Goal: Complete application form: Complete application form

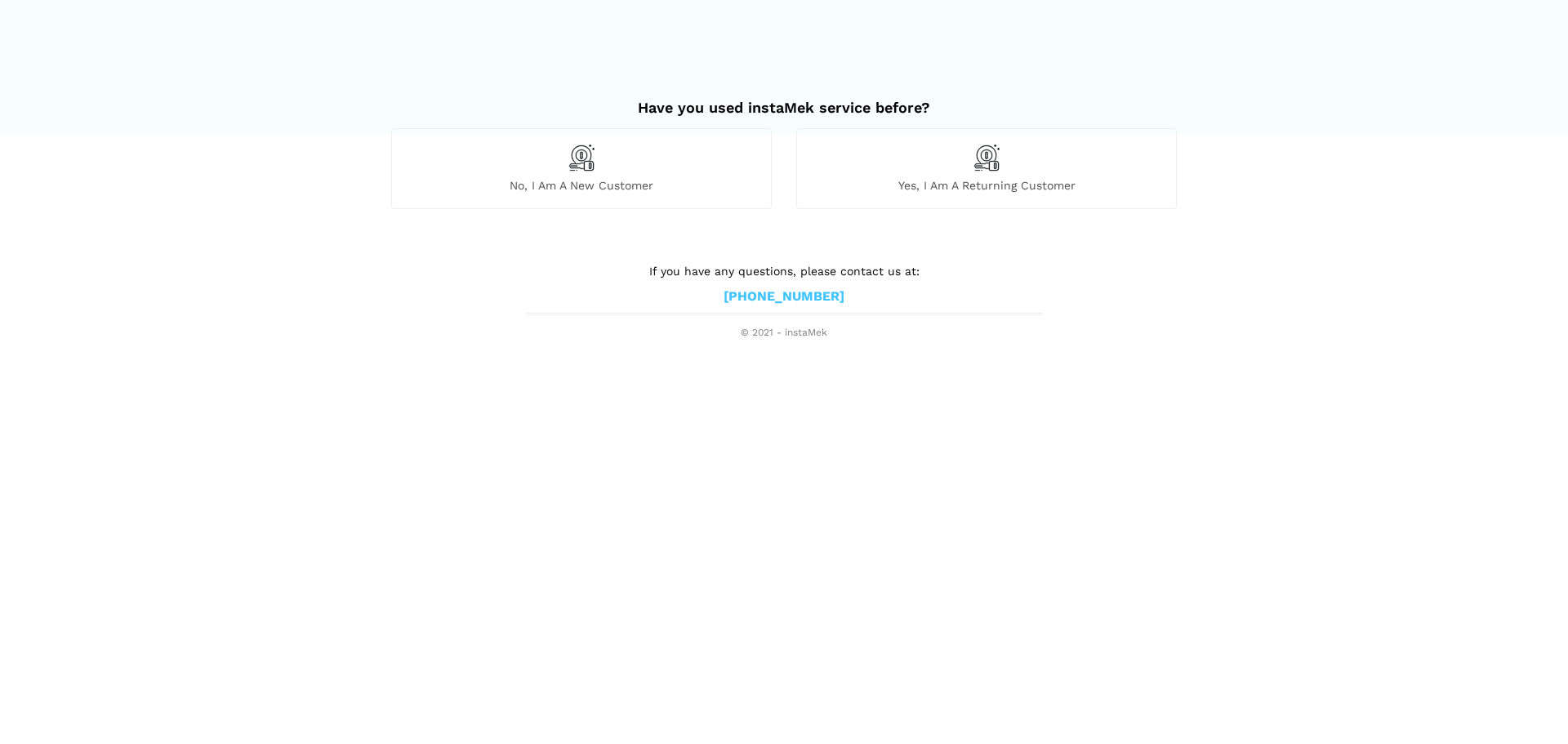
click at [659, 159] on div "No, I am a new customer" at bounding box center [582, 168] width 381 height 80
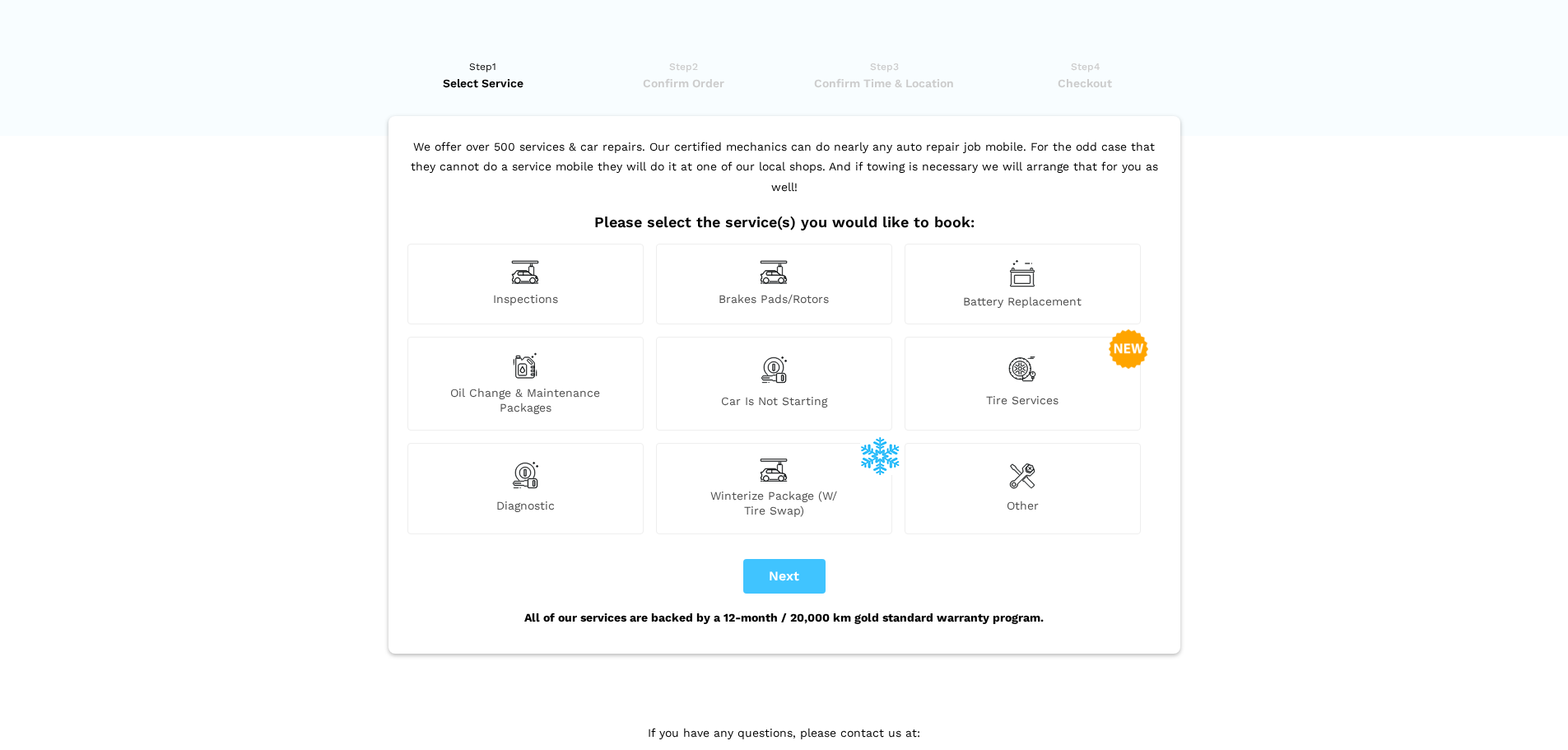
click at [530, 262] on img at bounding box center [525, 272] width 28 height 25
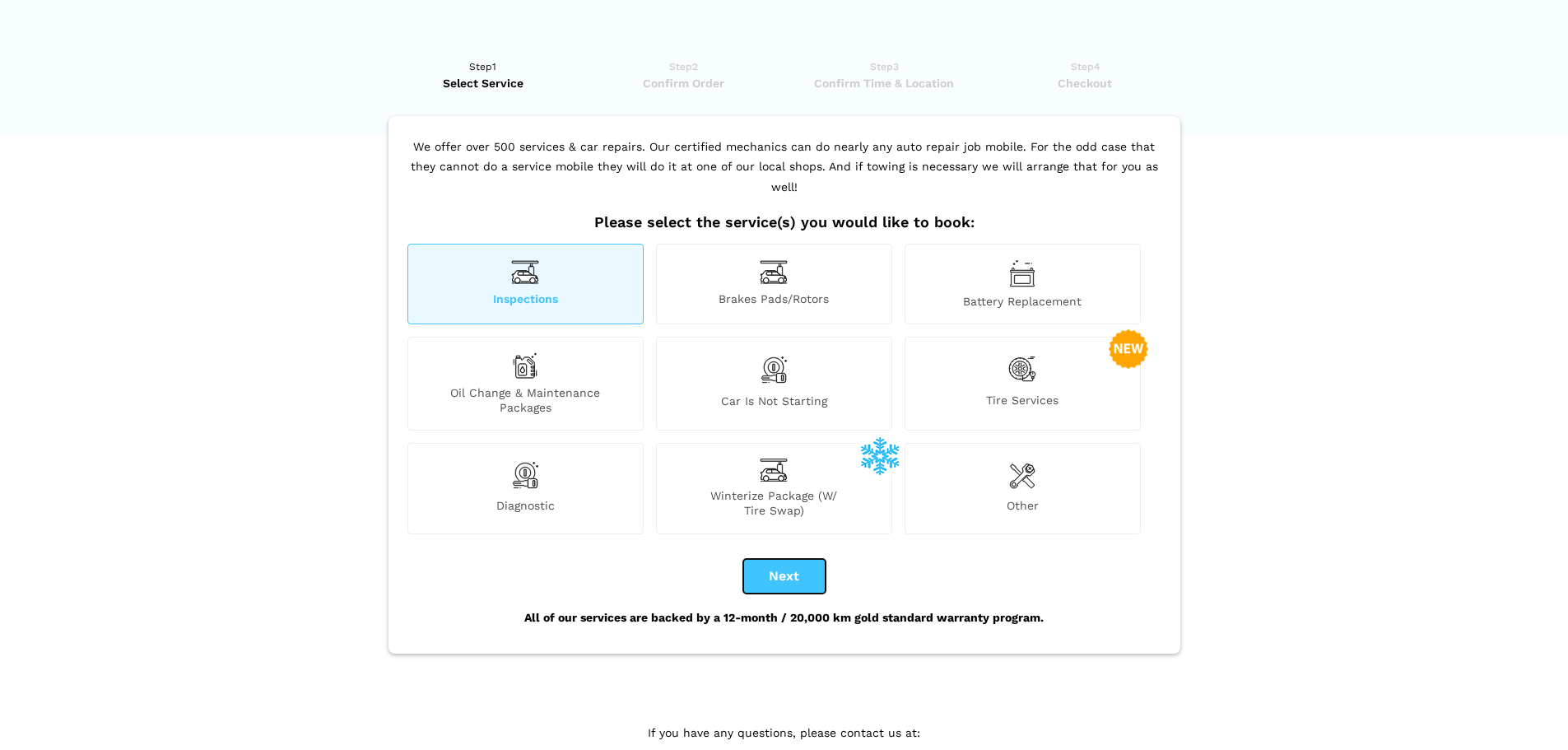
click at [801, 559] on button "Next" at bounding box center [784, 576] width 82 height 34
checkbox input "true"
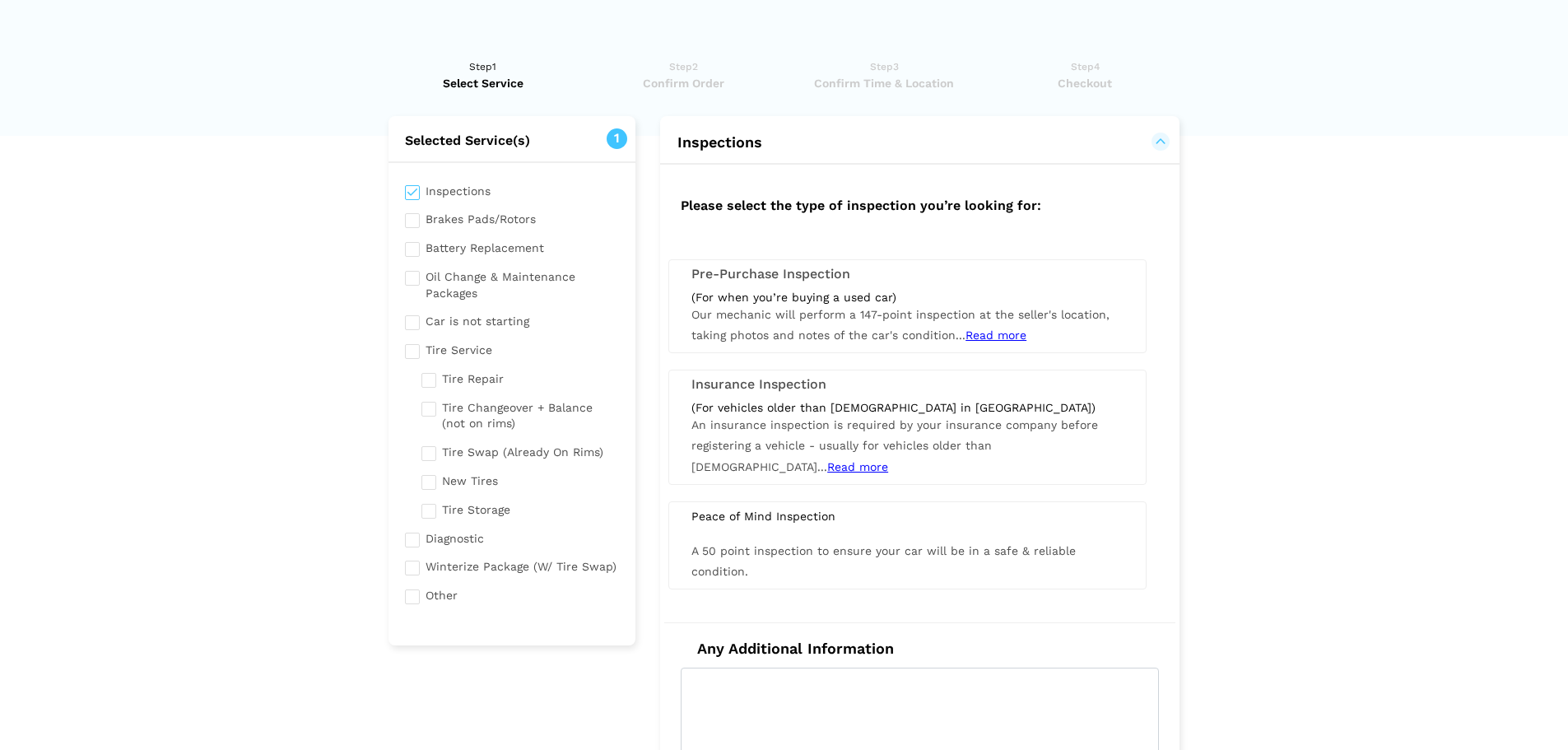
click at [818, 306] on div "(For when you’re buying a used car) Our mechanic will perform a 147-point inspe…" at bounding box center [907, 319] width 457 height 57
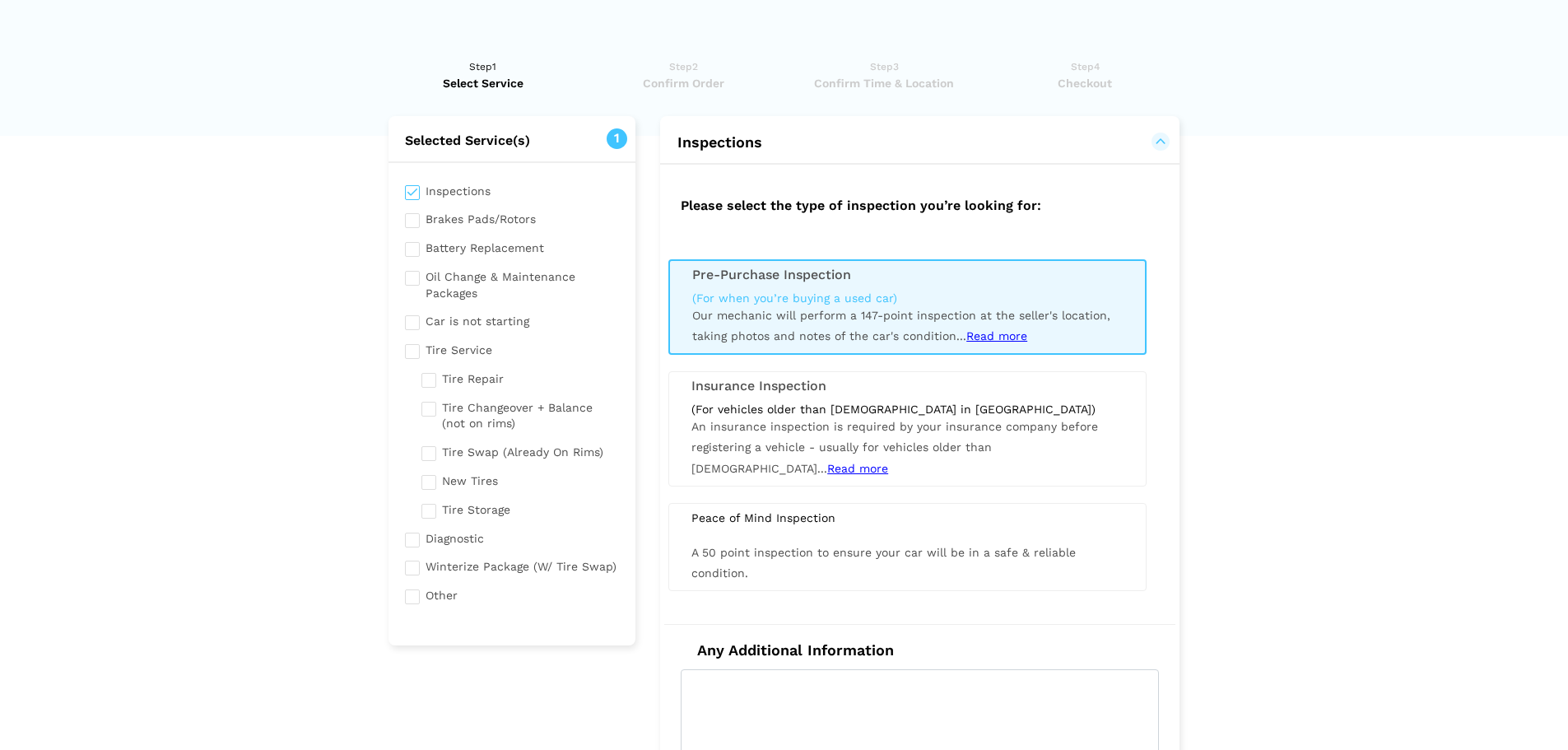
click at [1002, 339] on span "Read more" at bounding box center [996, 336] width 61 height 13
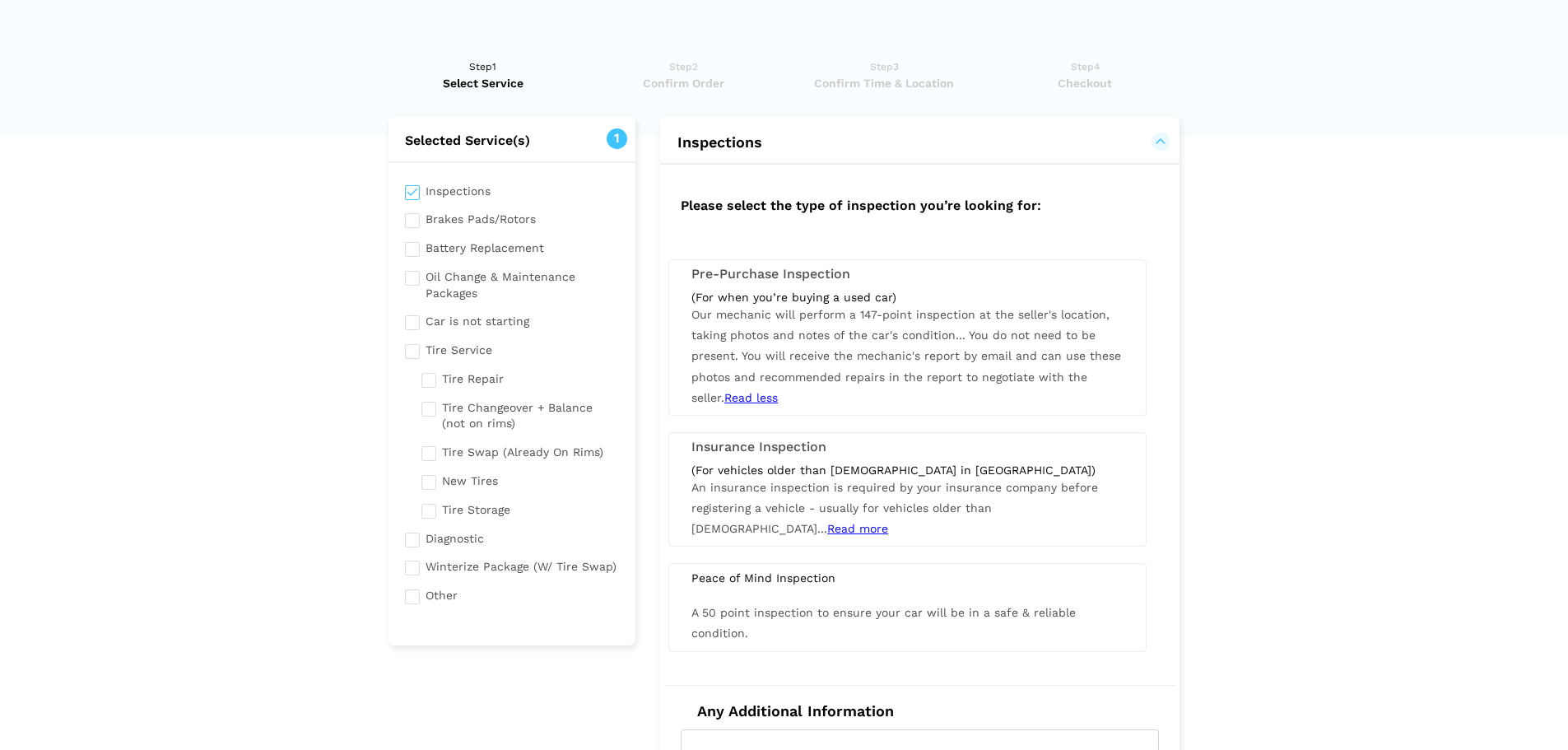
click at [915, 345] on div "(For when you’re buying a used car) Our mechanic will perform a 147-point inspe…" at bounding box center [907, 349] width 457 height 119
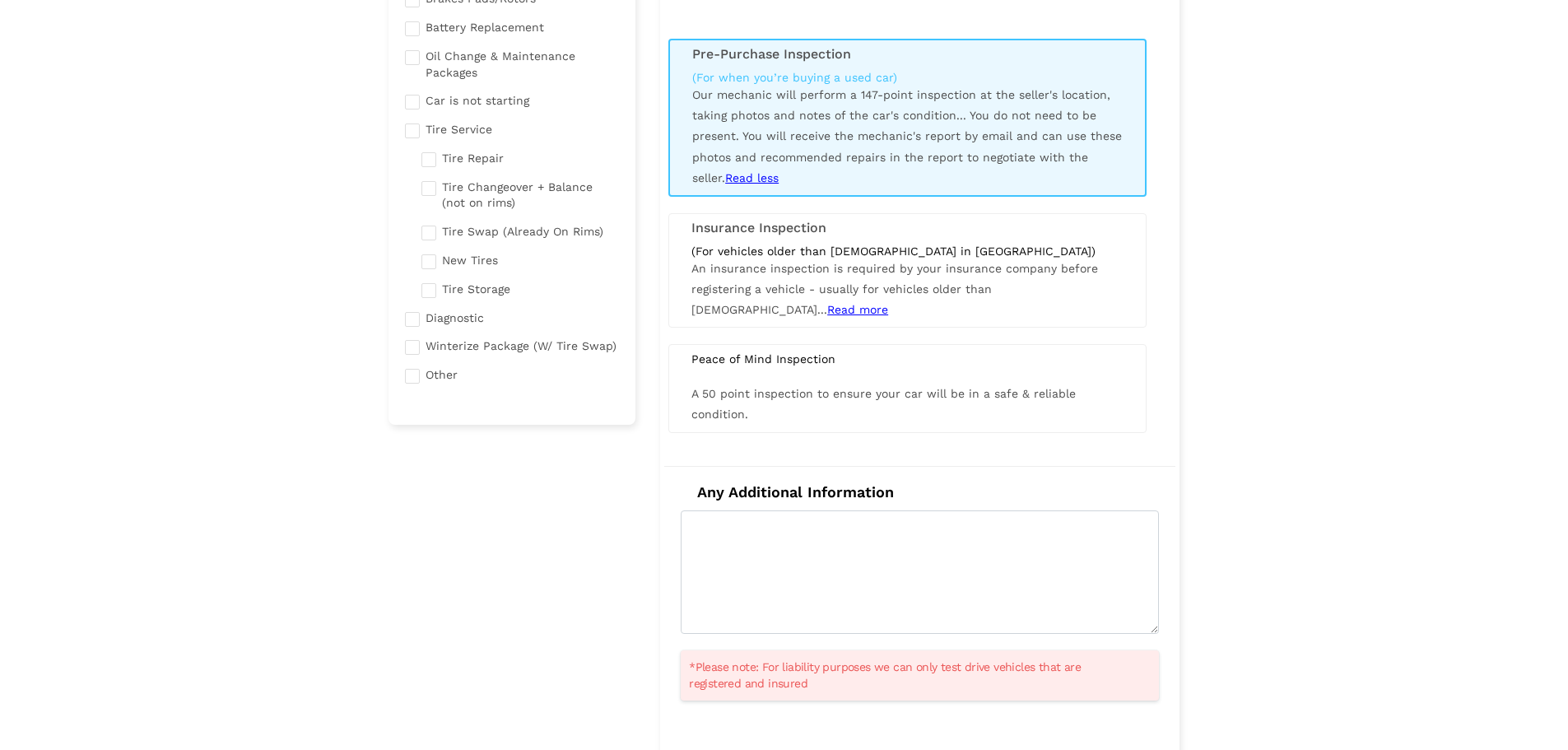
scroll to position [487, 0]
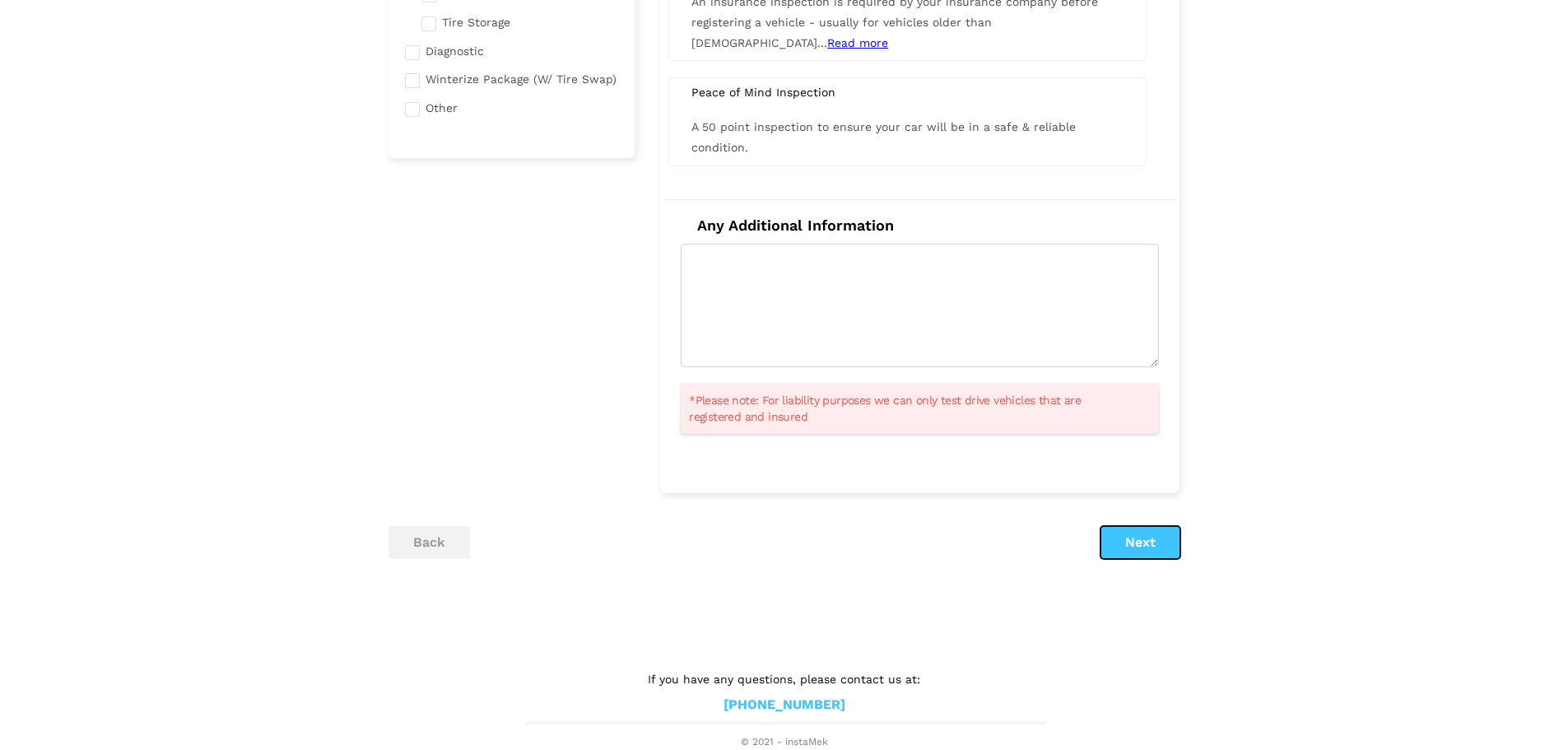
click at [1122, 537] on button "Next" at bounding box center [1140, 541] width 80 height 33
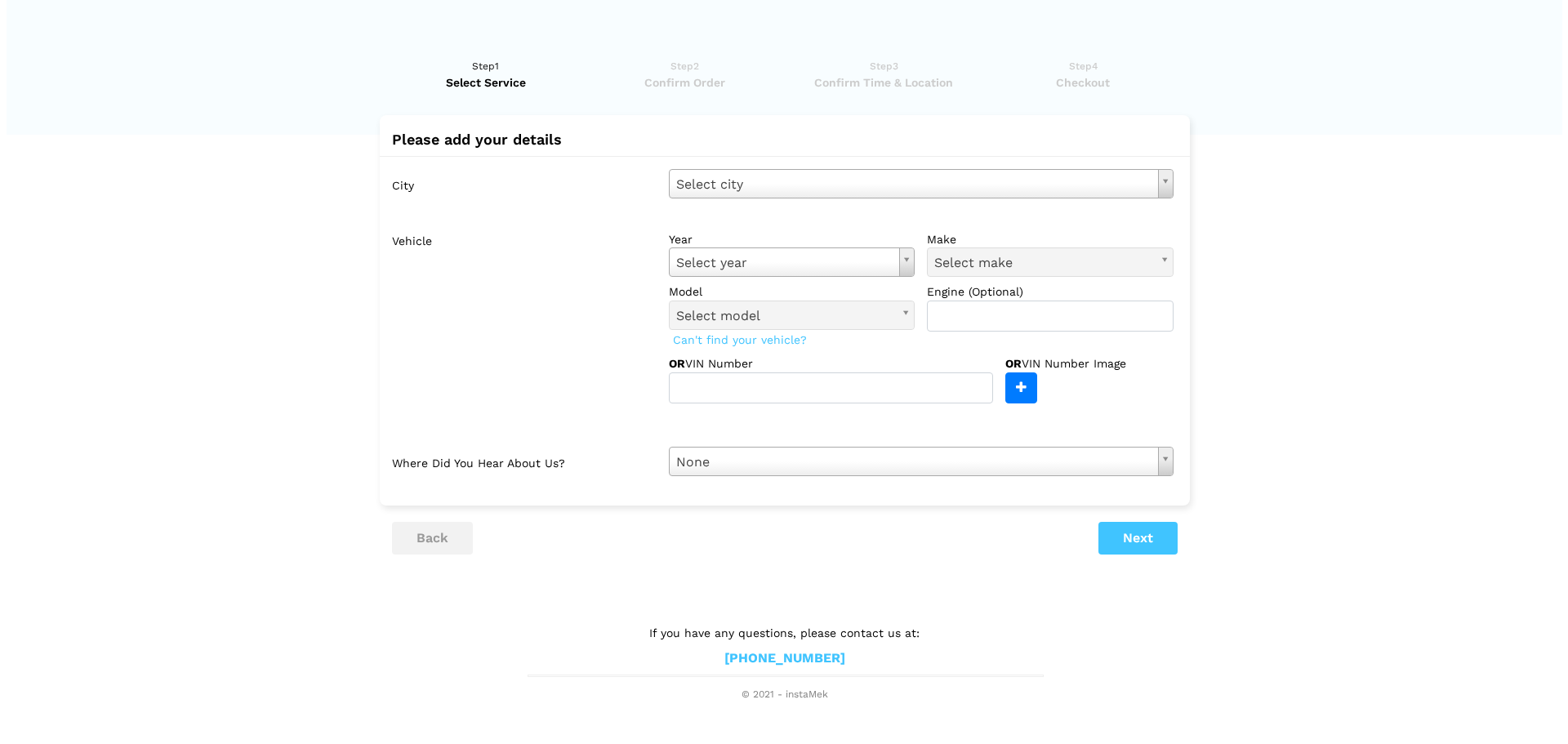
scroll to position [0, 0]
click at [802, 165] on div "City Select city Select city [GEOGRAPHIC_DATA] - [GEOGRAPHIC_DATA] [GEOGRAPHIC_…" at bounding box center [784, 322] width 810 height 333
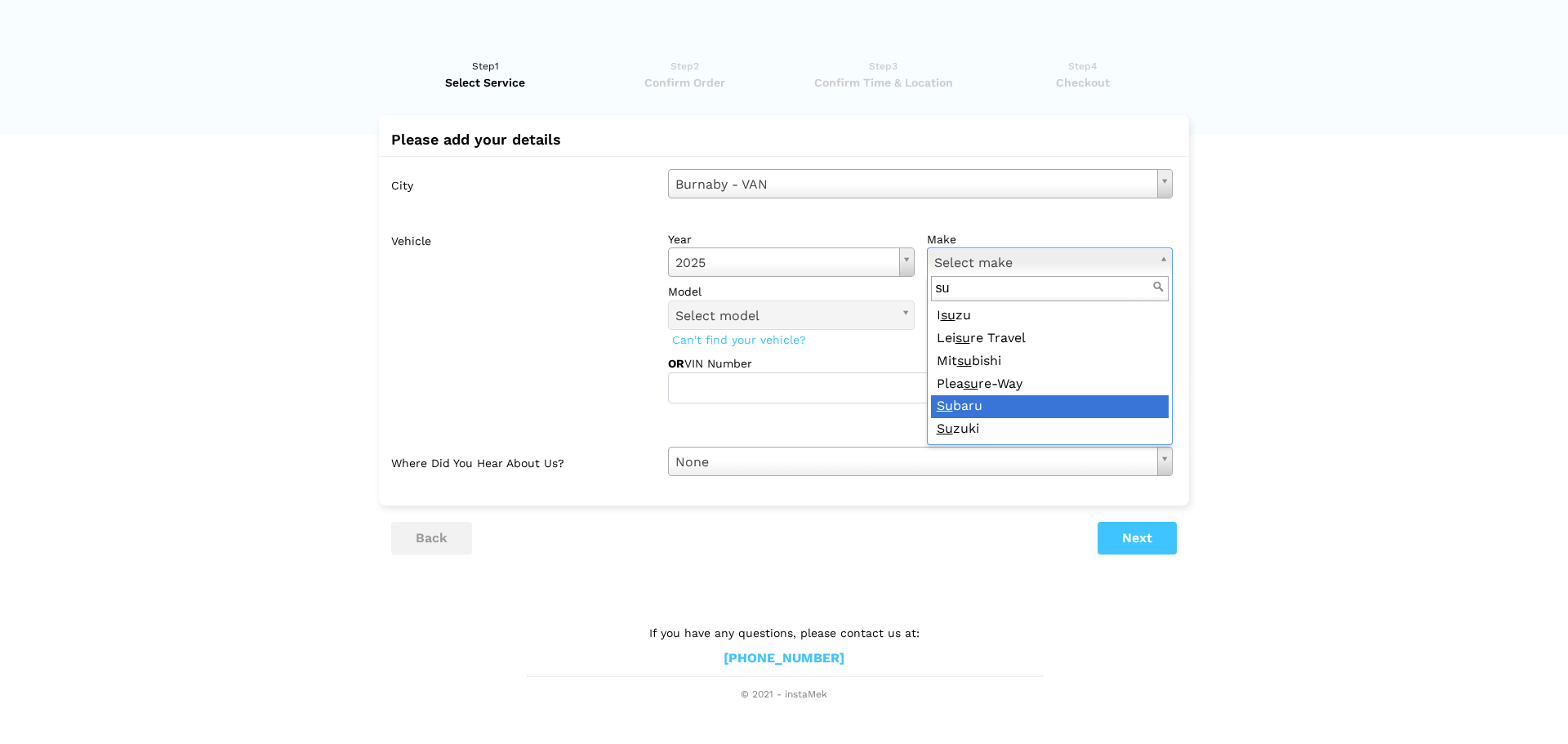
type input "su"
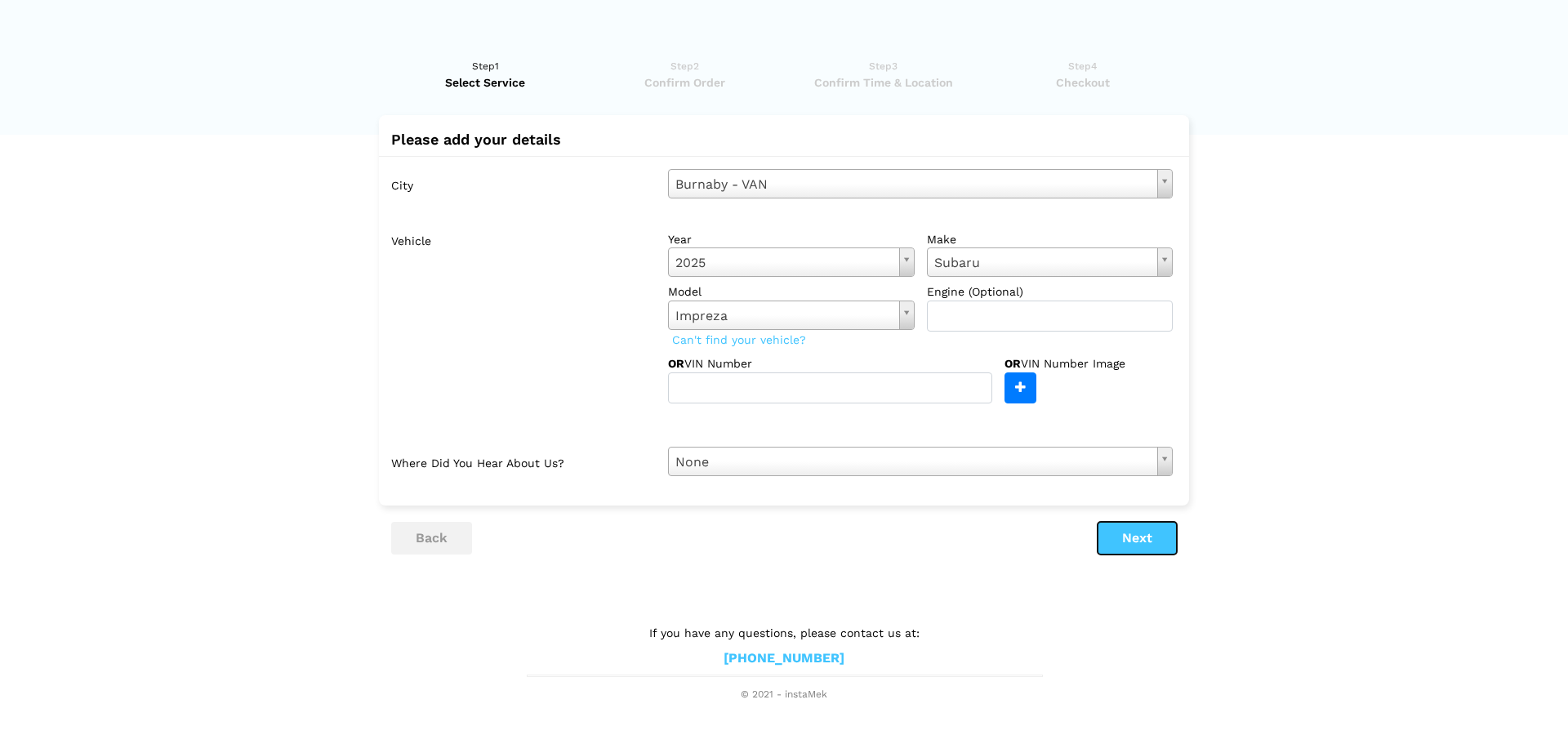
click at [1135, 533] on button "Next" at bounding box center [1137, 537] width 79 height 33
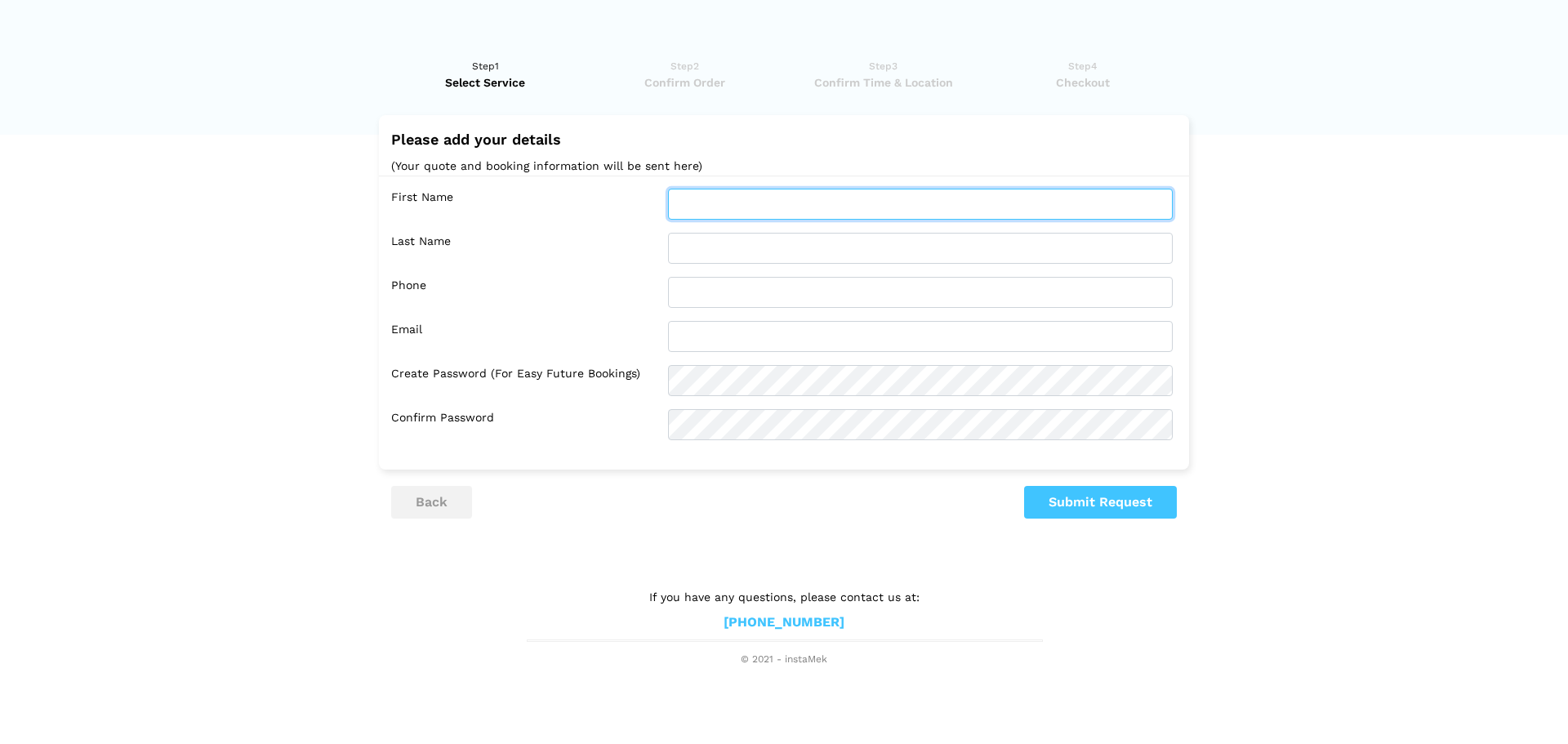
click at [784, 213] on input "text" at bounding box center [920, 204] width 505 height 31
type input "[PERSON_NAME]"
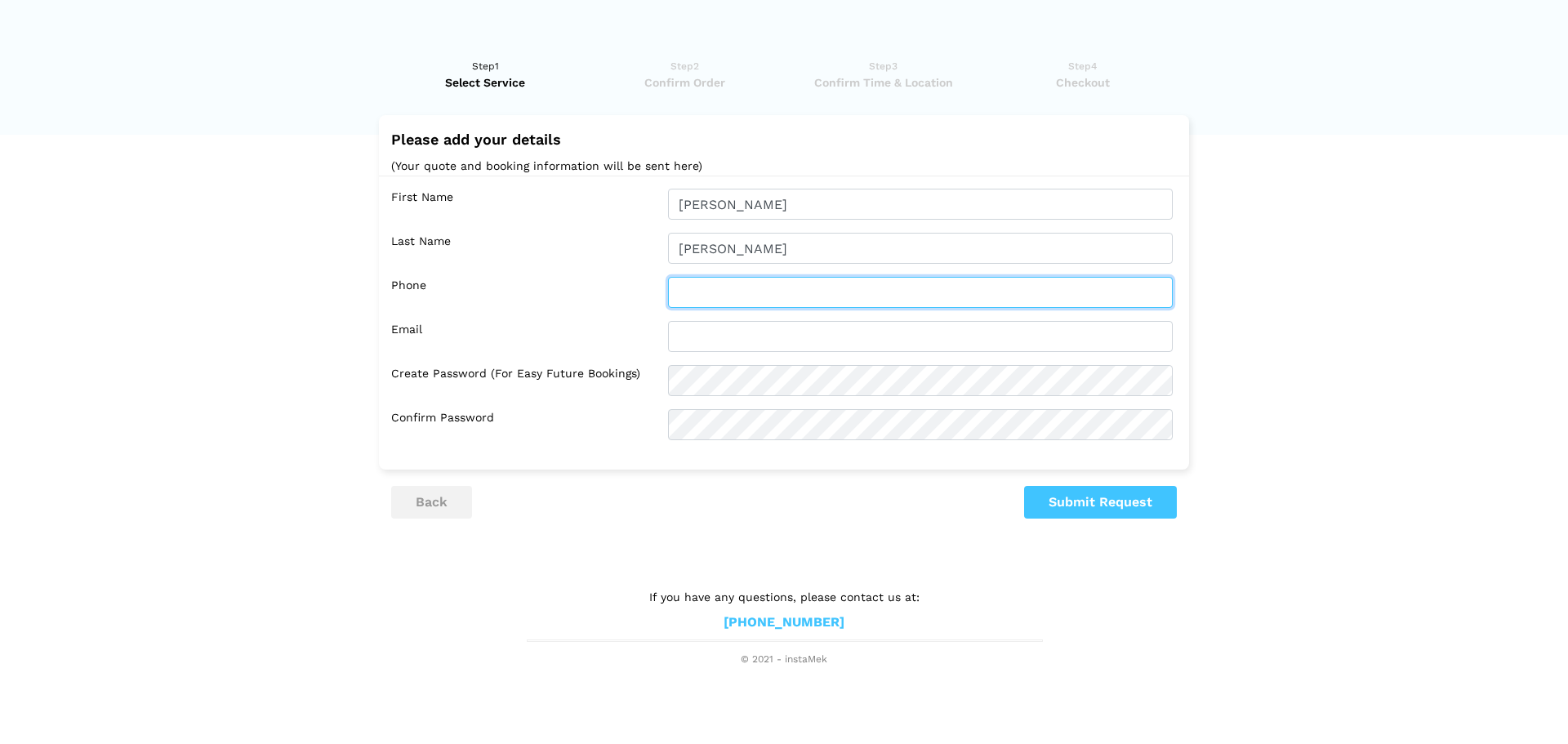
type input "6047549300"
type input "[EMAIL_ADDRESS][DOMAIN_NAME]"
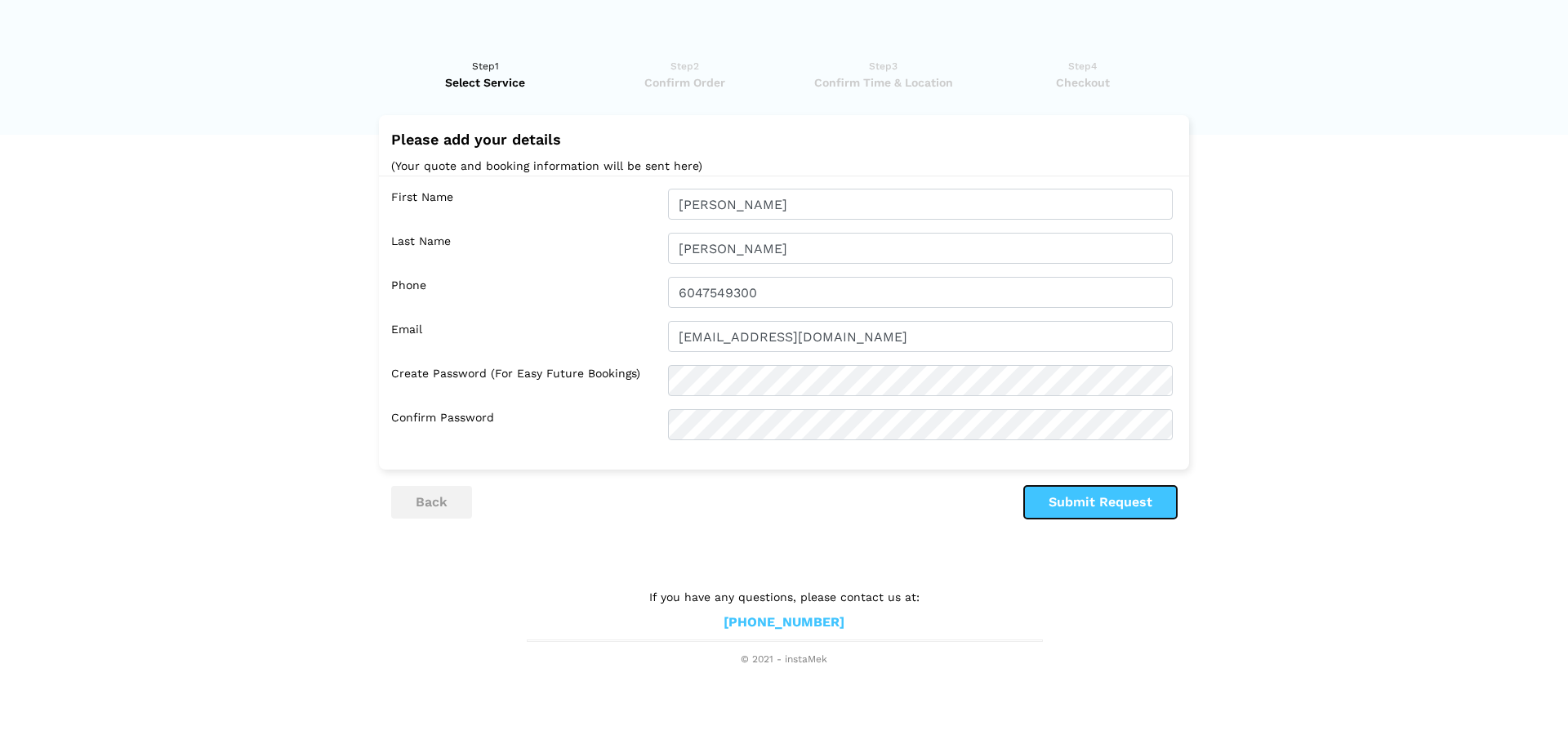
click at [1081, 490] on button "Submit Request" at bounding box center [1100, 501] width 153 height 33
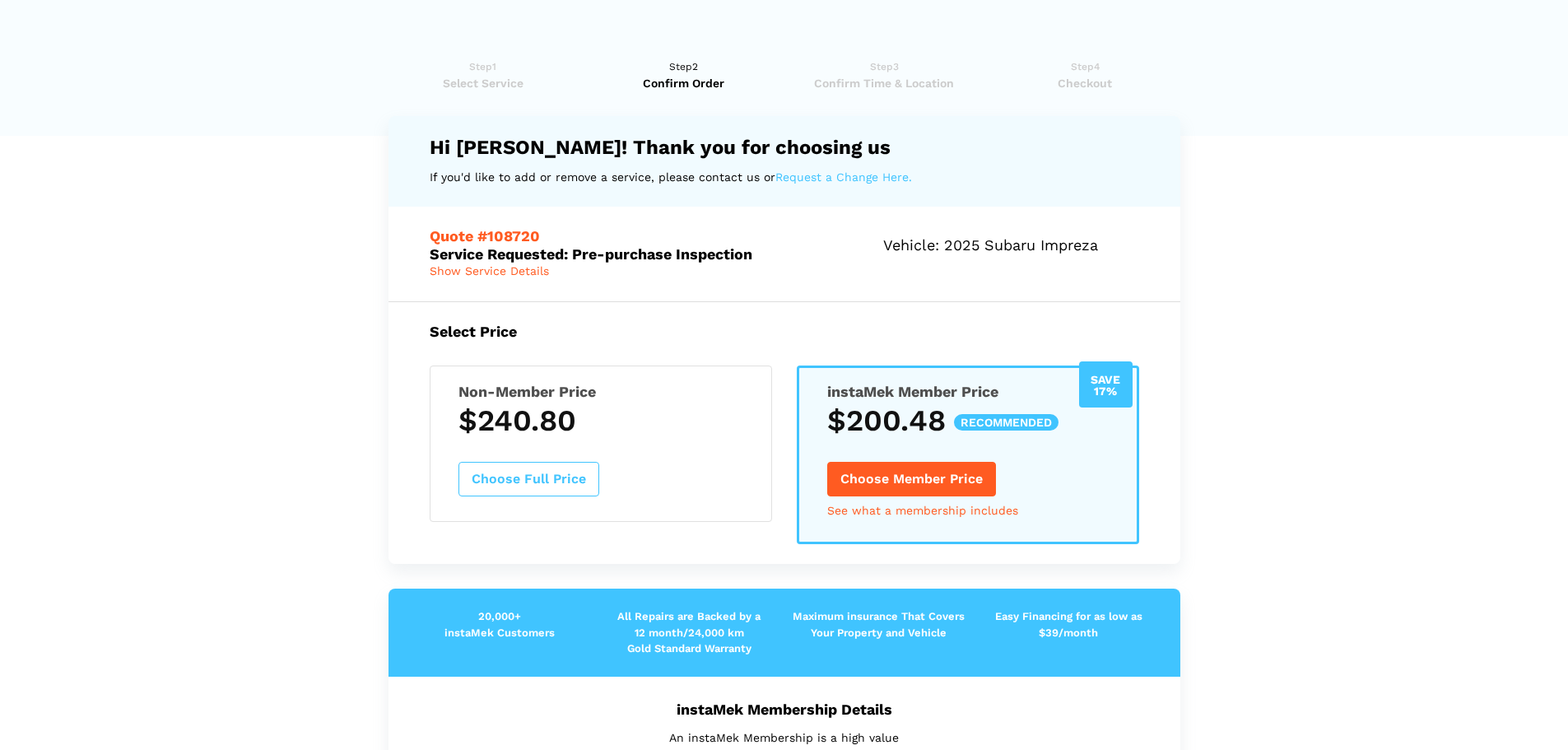
click at [638, 462] on div "Non-Member Price $240.80 Choose Full Price" at bounding box center [600, 444] width 342 height 156
click at [550, 472] on button "Choose Full Price" at bounding box center [528, 478] width 140 height 34
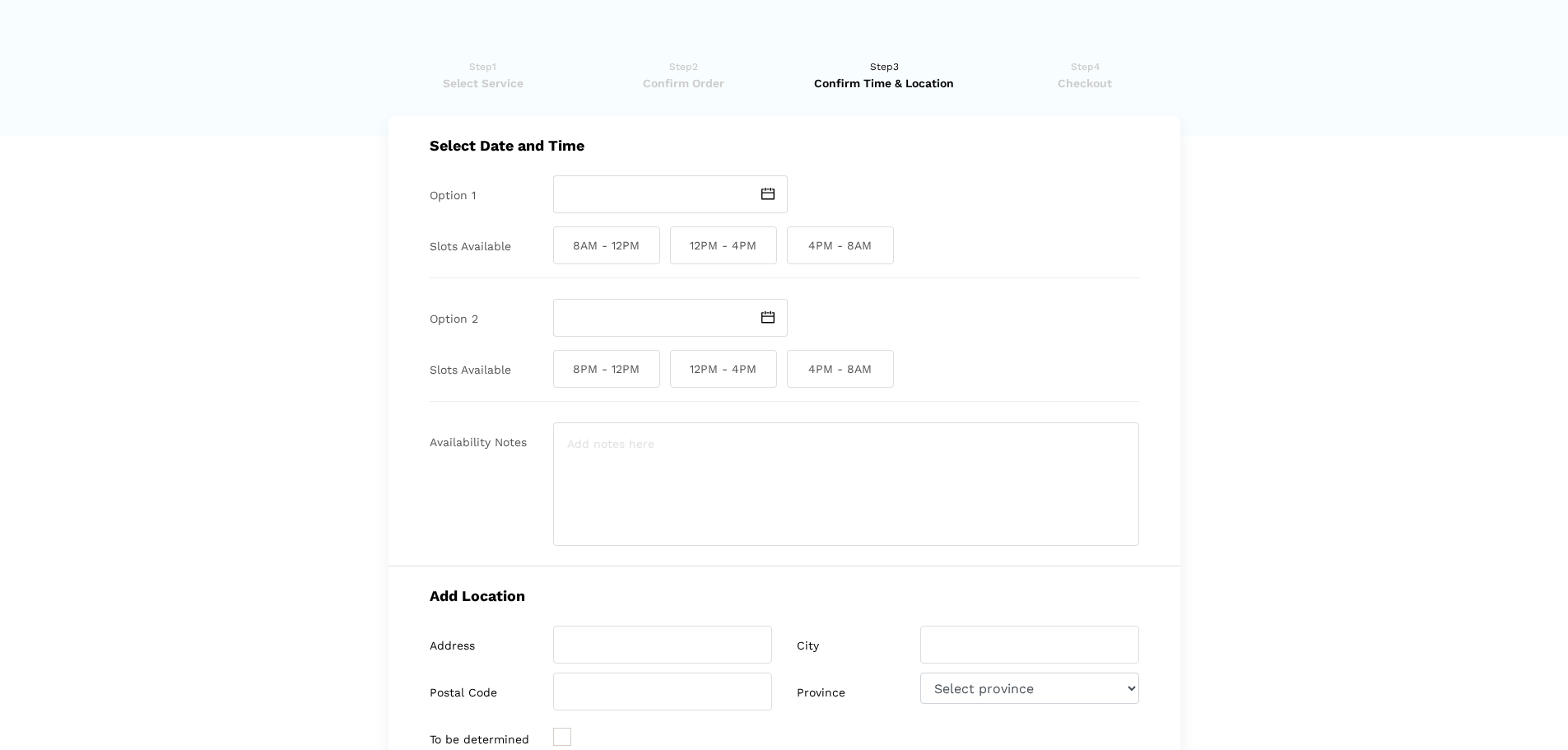
click at [768, 201] on span at bounding box center [768, 193] width 38 height 38
click at [862, 193] on div at bounding box center [846, 193] width 586 height 38
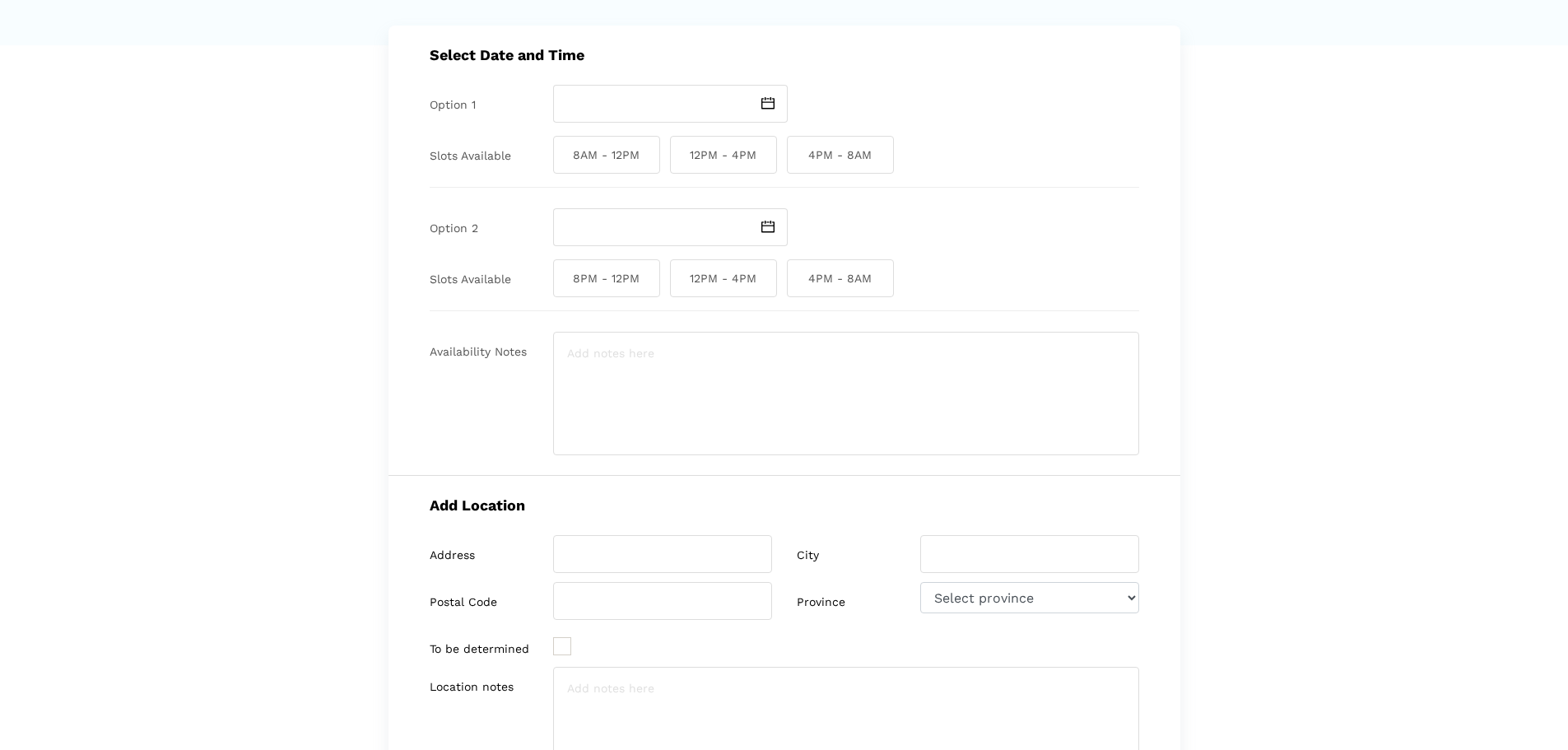
scroll to position [330, 0]
